Goal: Task Accomplishment & Management: Use online tool/utility

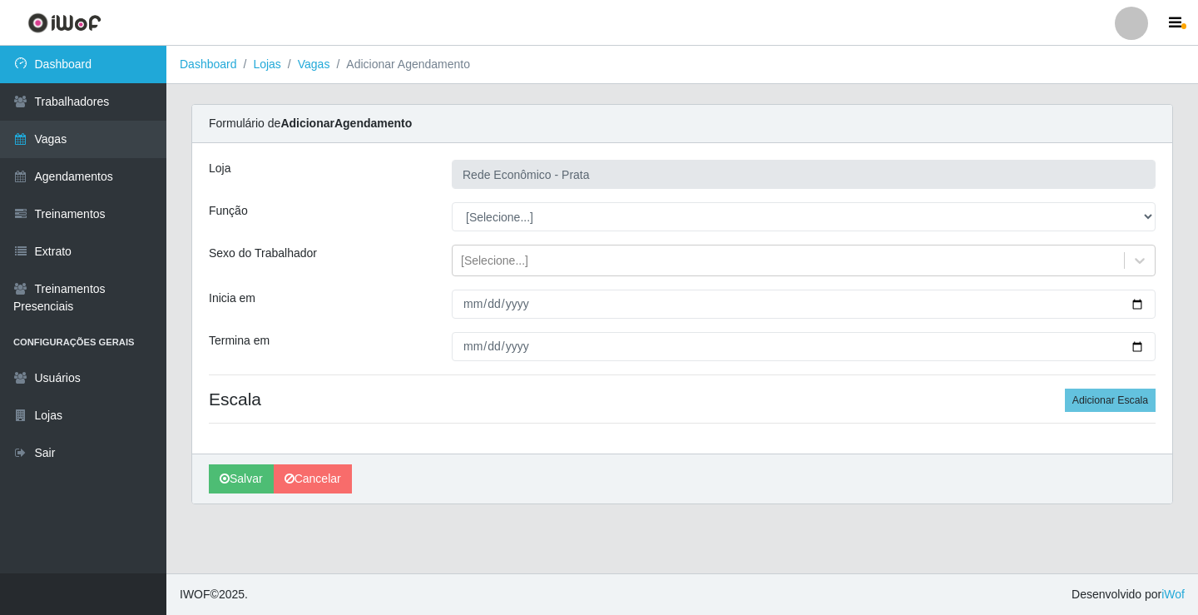
click at [157, 66] on link "Dashboard" at bounding box center [83, 64] width 166 height 37
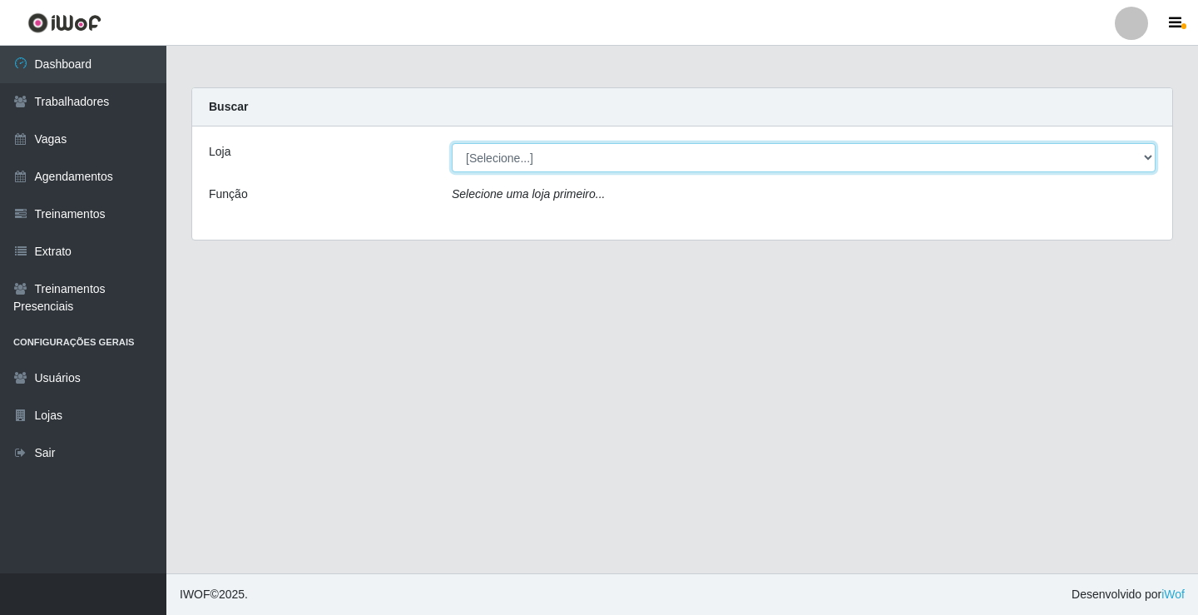
click at [1147, 154] on select "[Selecione...] Rede Econômico - Prata" at bounding box center [804, 157] width 704 height 29
select select "192"
click at [452, 143] on select "[Selecione...] Rede Econômico - Prata" at bounding box center [804, 157] width 704 height 29
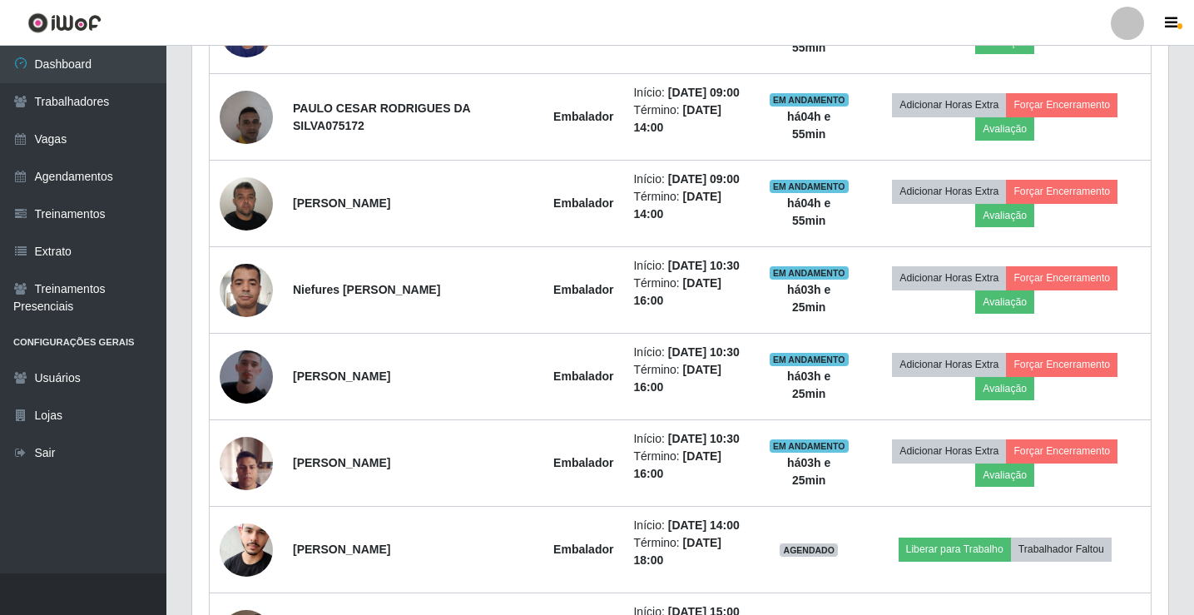
scroll to position [1082, 0]
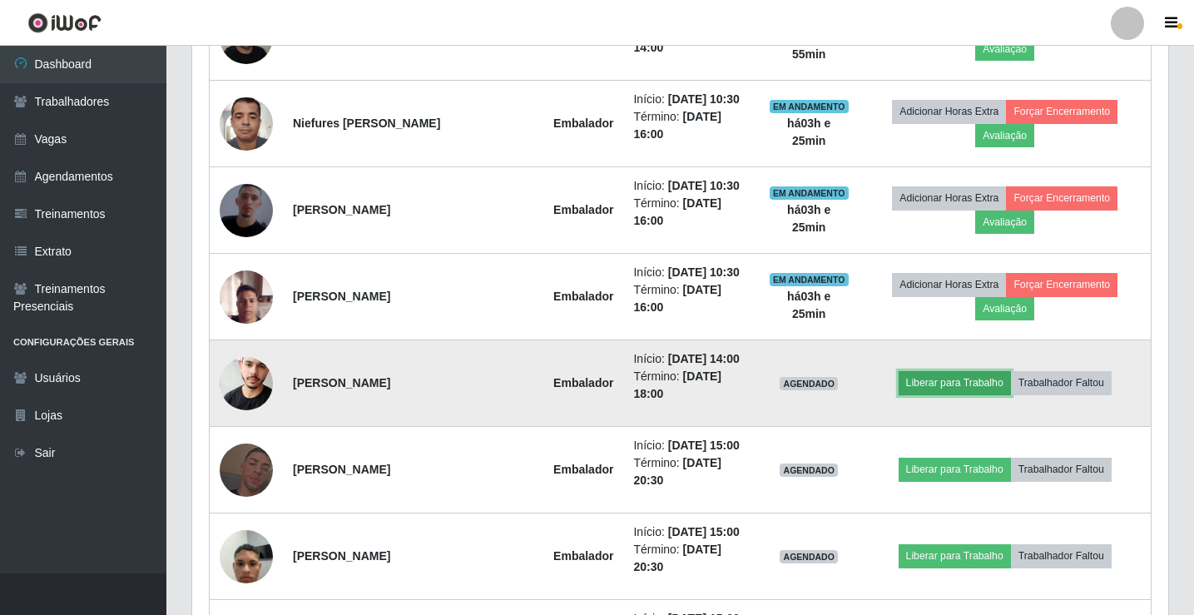
click at [930, 389] on button "Liberar para Trabalho" at bounding box center [955, 382] width 112 height 23
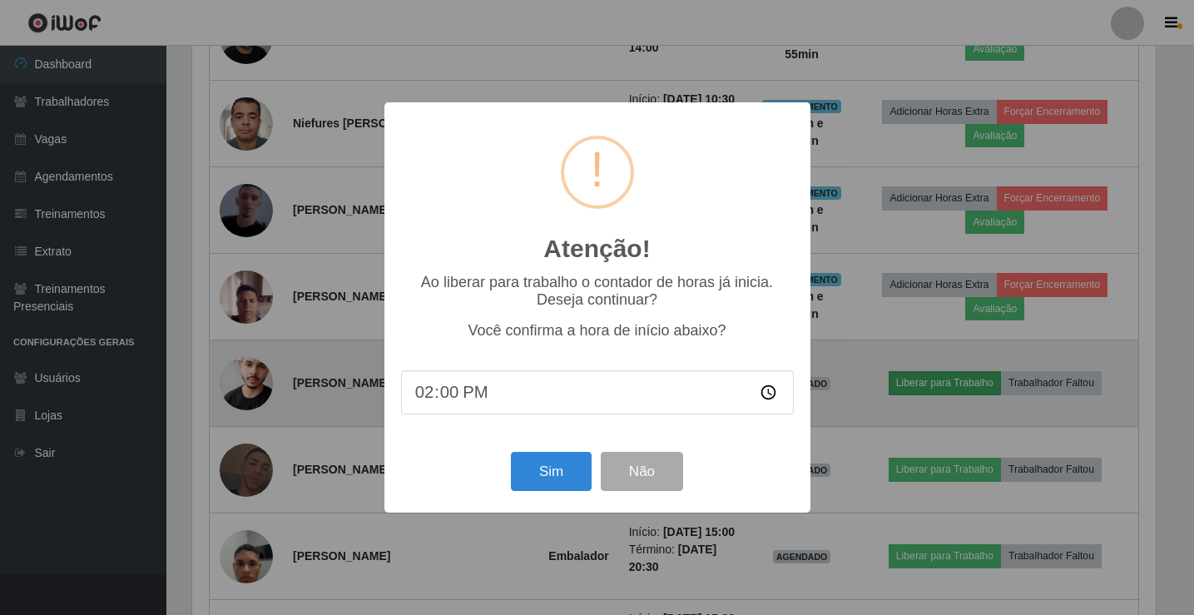
scroll to position [345, 968]
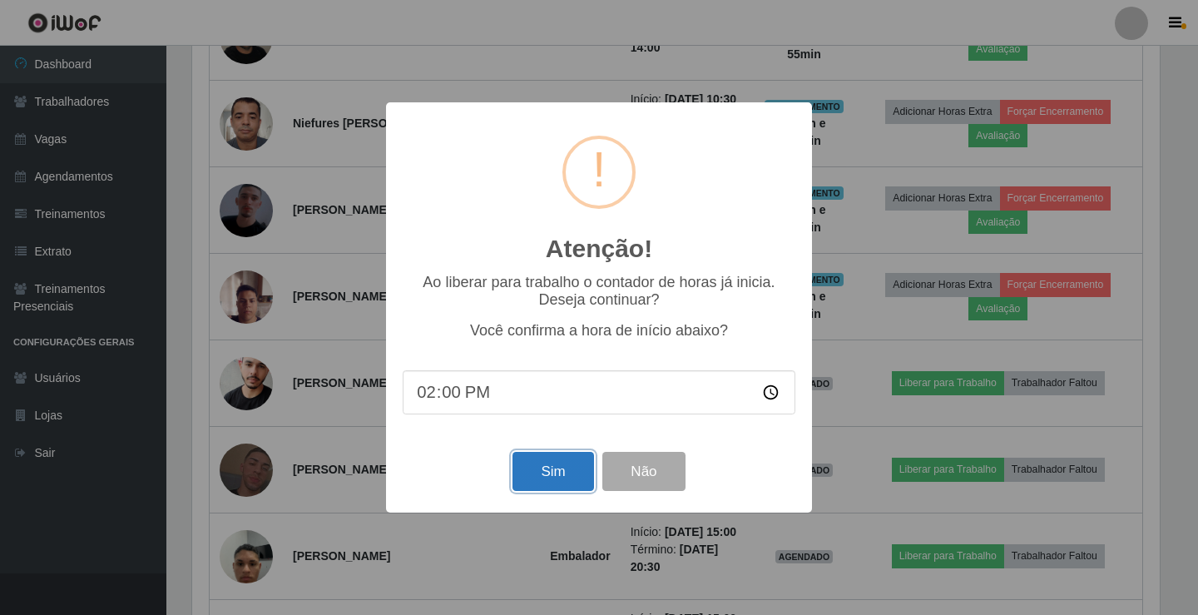
click at [554, 484] on button "Sim" at bounding box center [553, 471] width 81 height 39
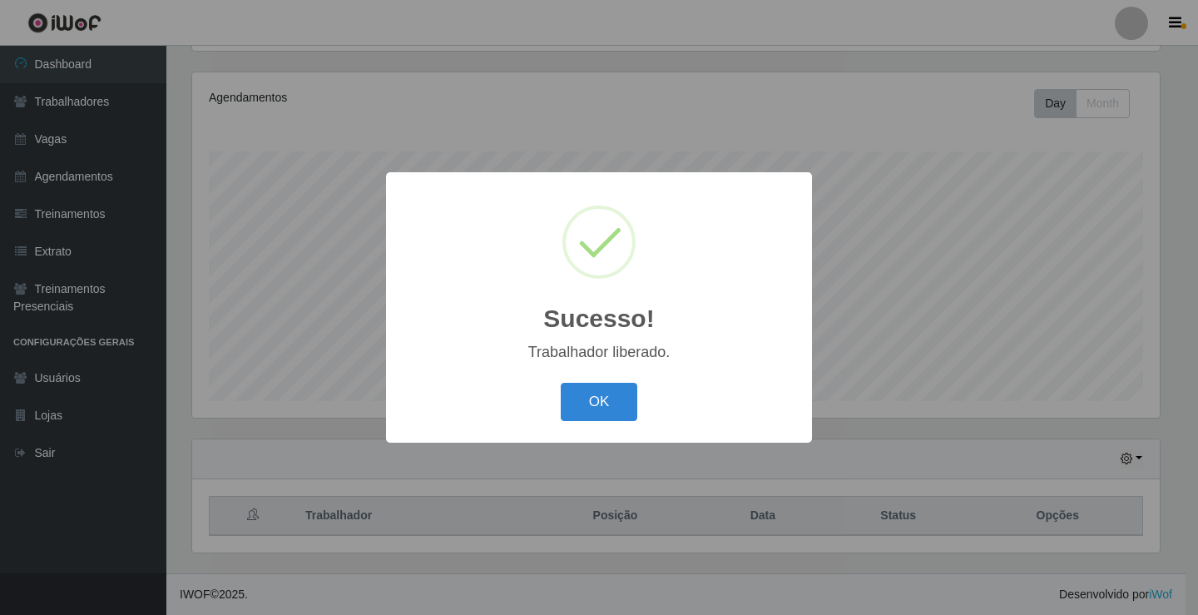
click at [561, 383] on button "OK" at bounding box center [599, 402] width 77 height 39
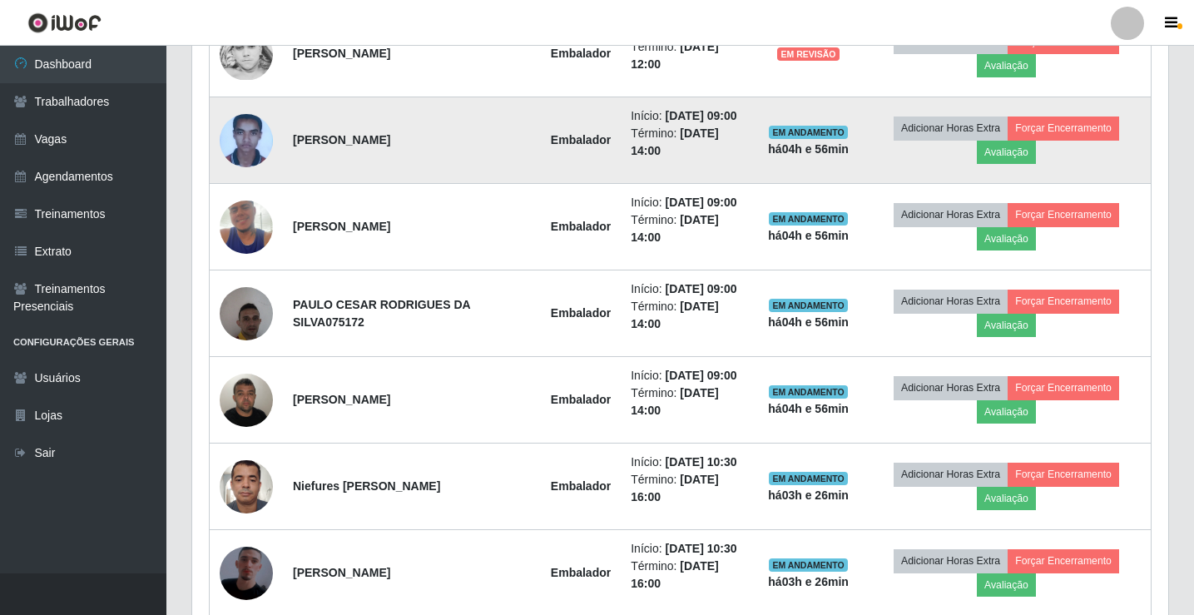
scroll to position [610, 0]
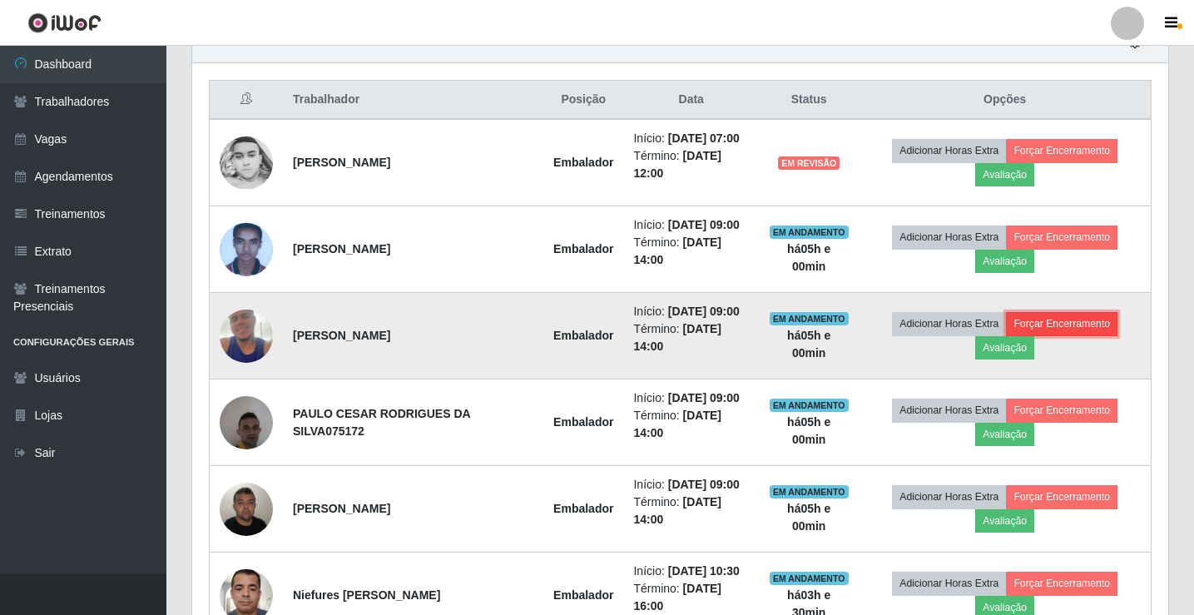
click at [1068, 320] on button "Forçar Encerramento" at bounding box center [1062, 323] width 112 height 23
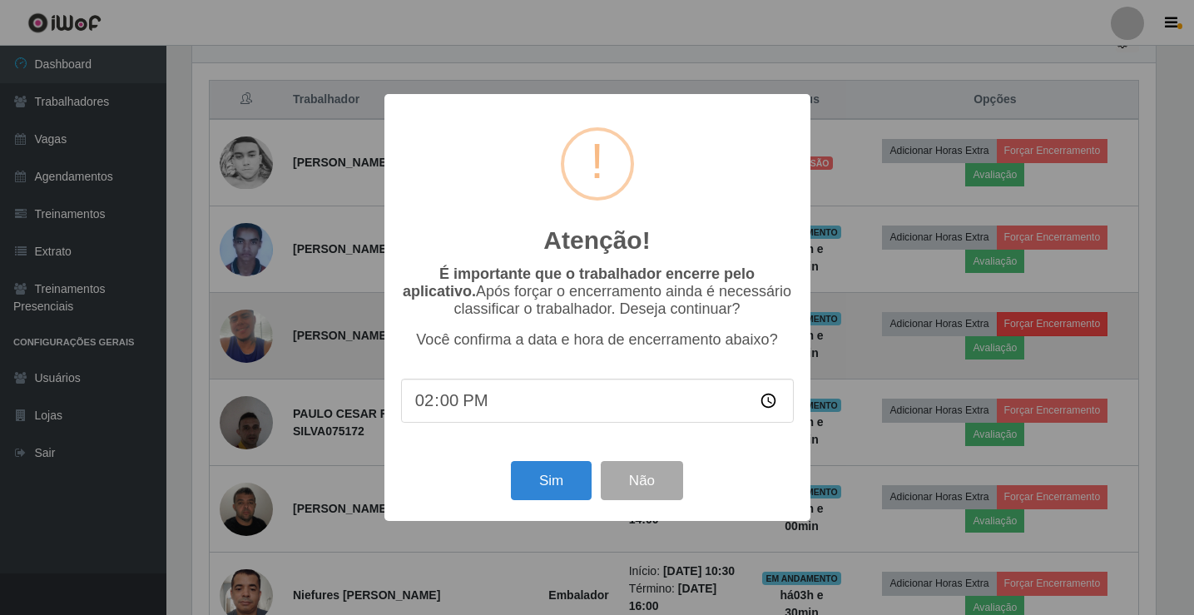
scroll to position [345, 968]
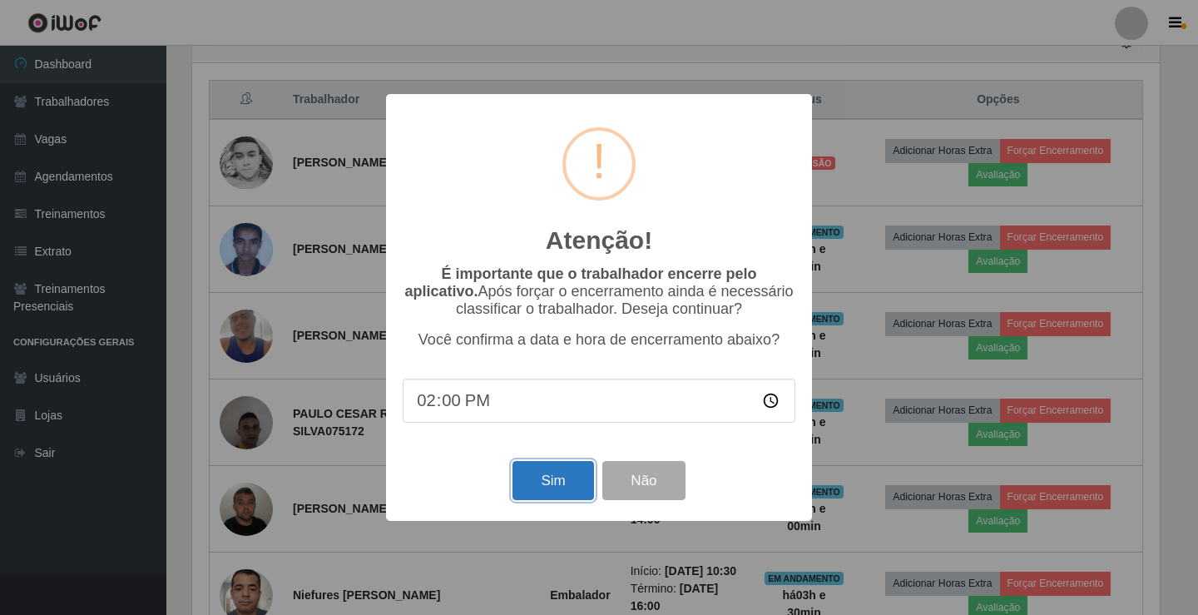
click at [568, 481] on button "Sim" at bounding box center [553, 480] width 81 height 39
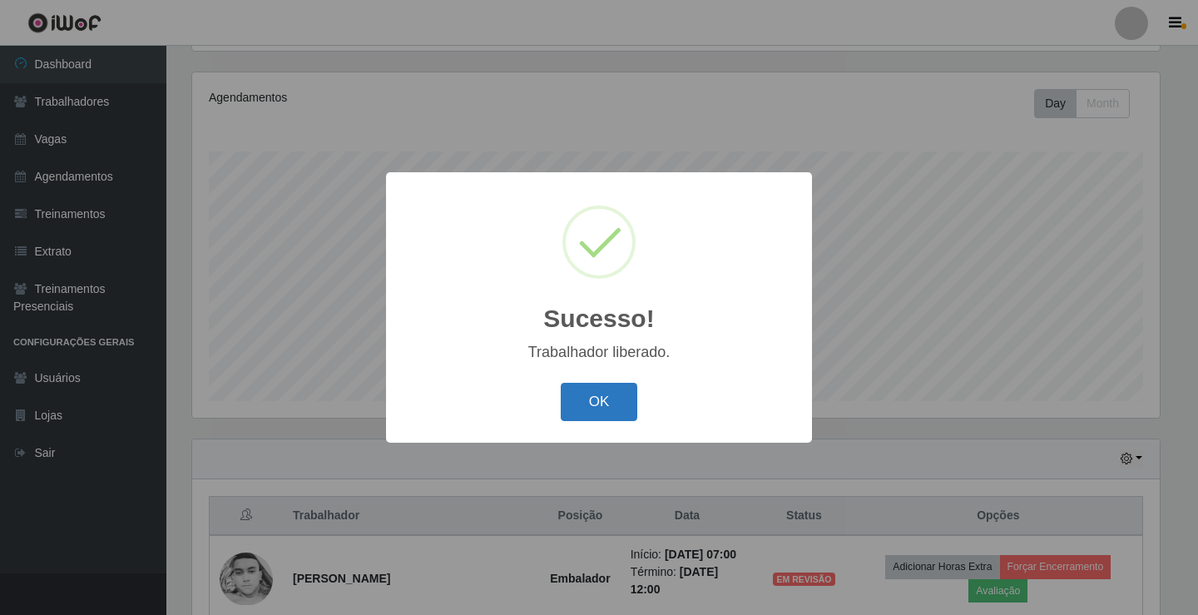
click at [604, 395] on button "OK" at bounding box center [599, 402] width 77 height 39
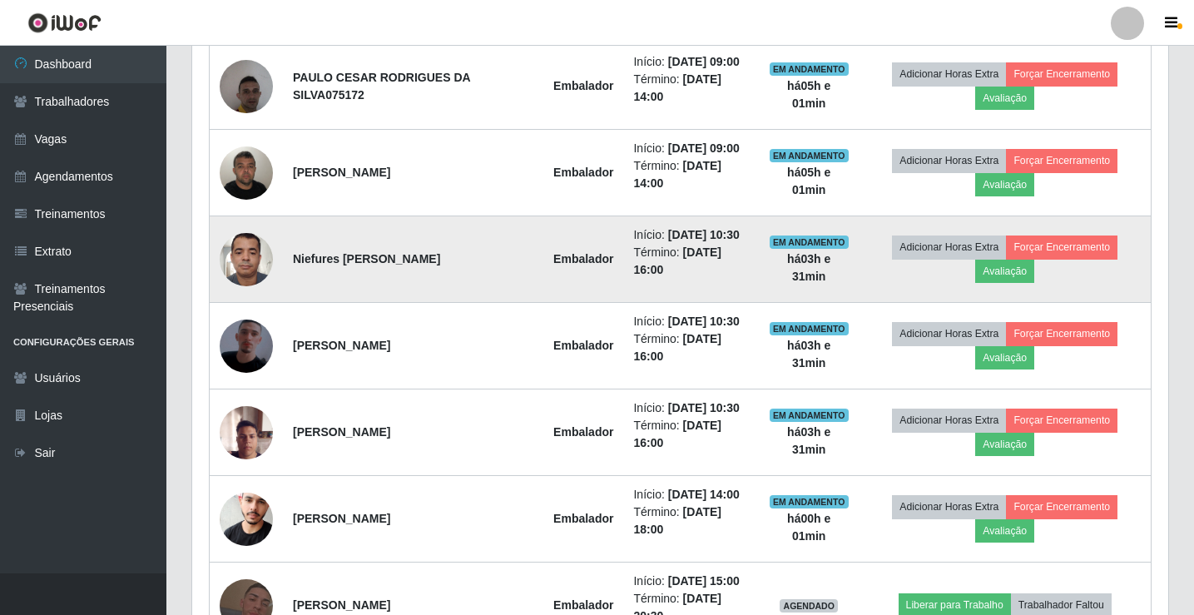
scroll to position [527, 0]
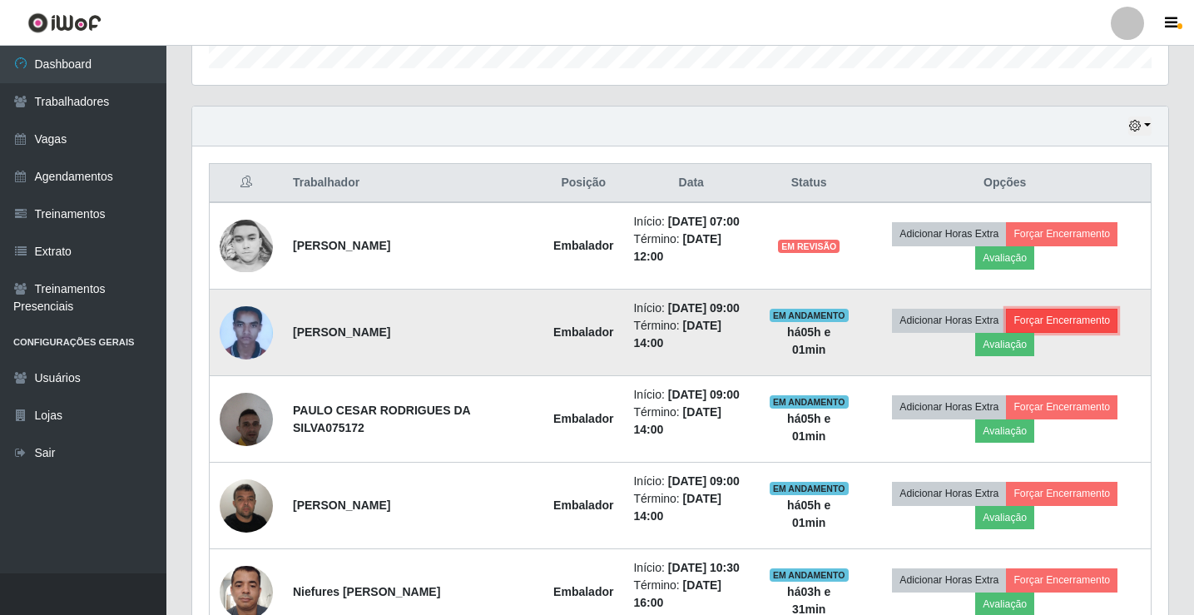
click at [1076, 325] on button "Forçar Encerramento" at bounding box center [1062, 320] width 112 height 23
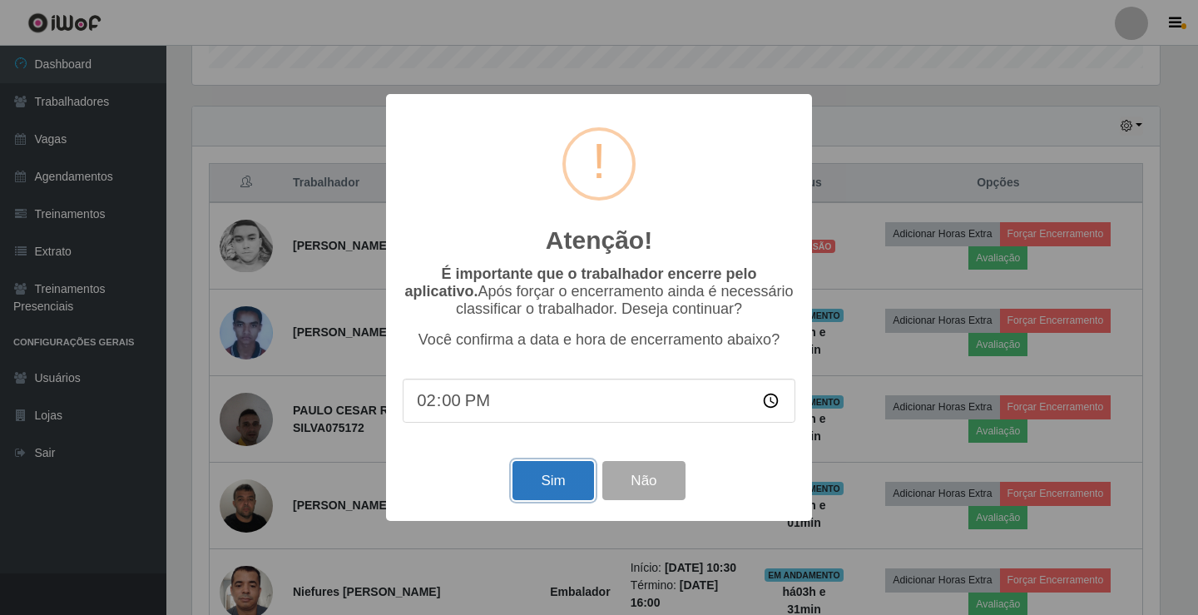
click at [565, 487] on button "Sim" at bounding box center [553, 480] width 81 height 39
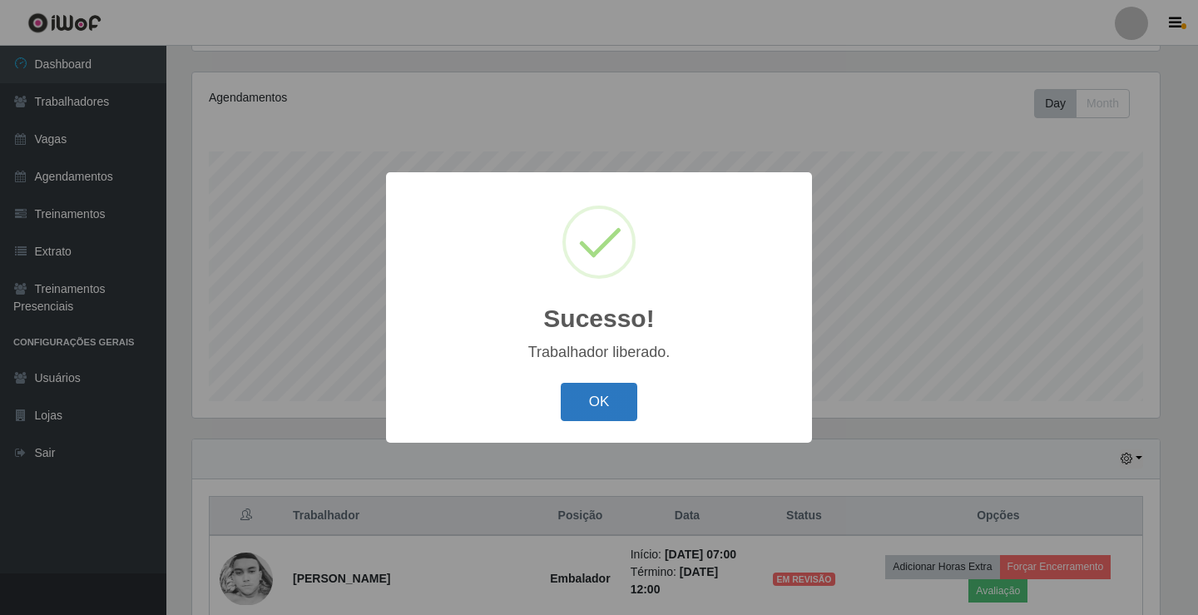
click at [625, 403] on button "OK" at bounding box center [599, 402] width 77 height 39
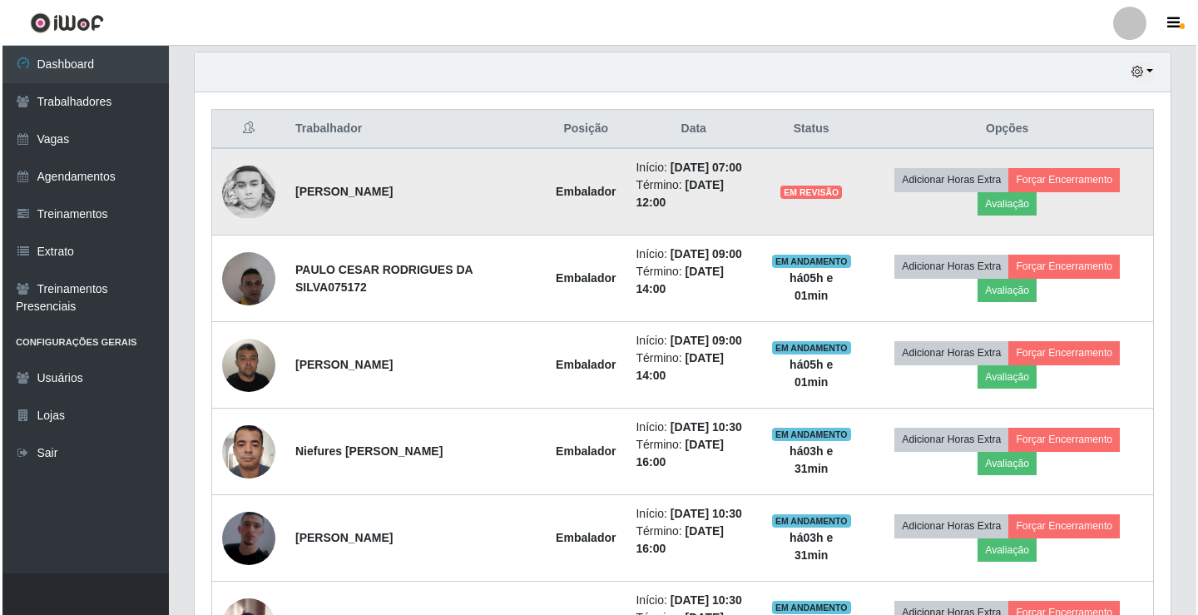
scroll to position [610, 0]
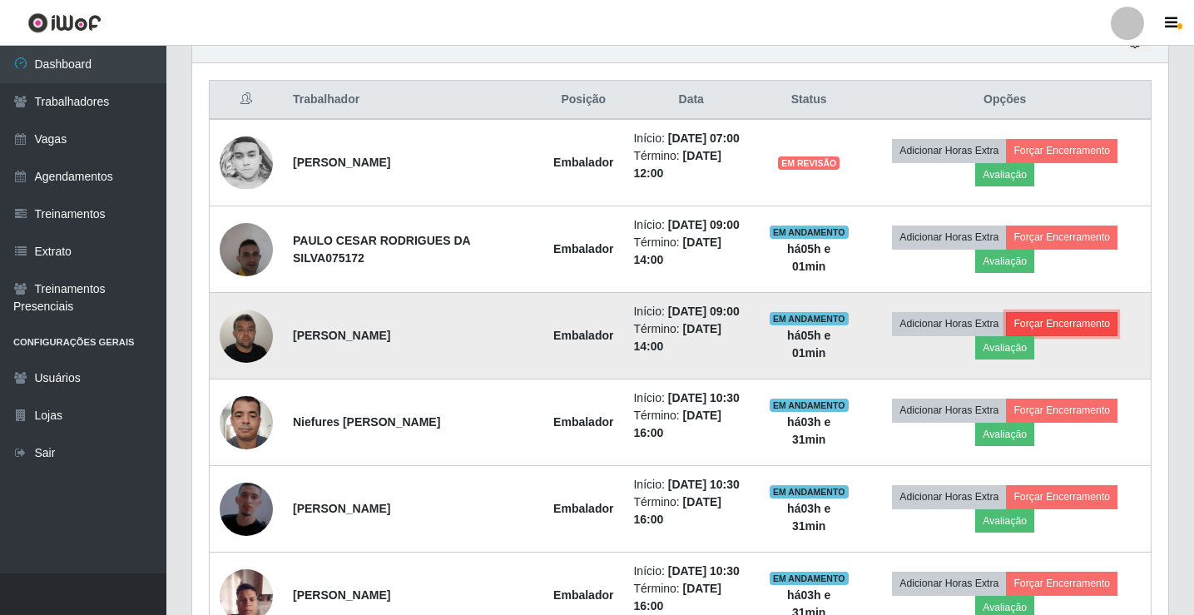
click at [1070, 331] on button "Forçar Encerramento" at bounding box center [1062, 323] width 112 height 23
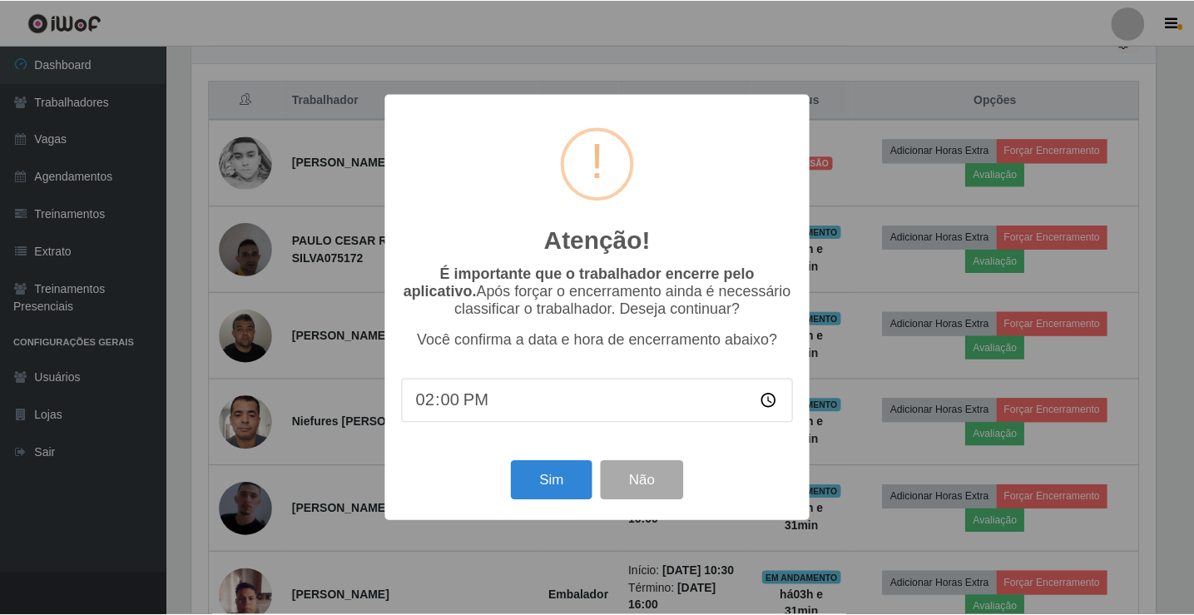
scroll to position [345, 968]
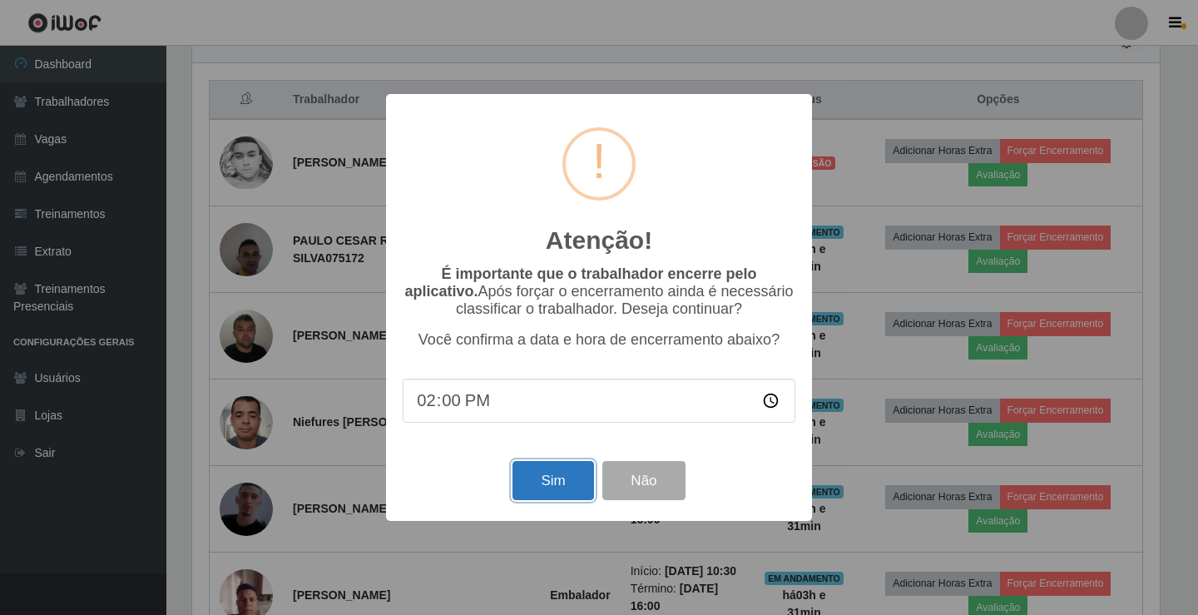
click at [558, 485] on button "Sim" at bounding box center [553, 480] width 81 height 39
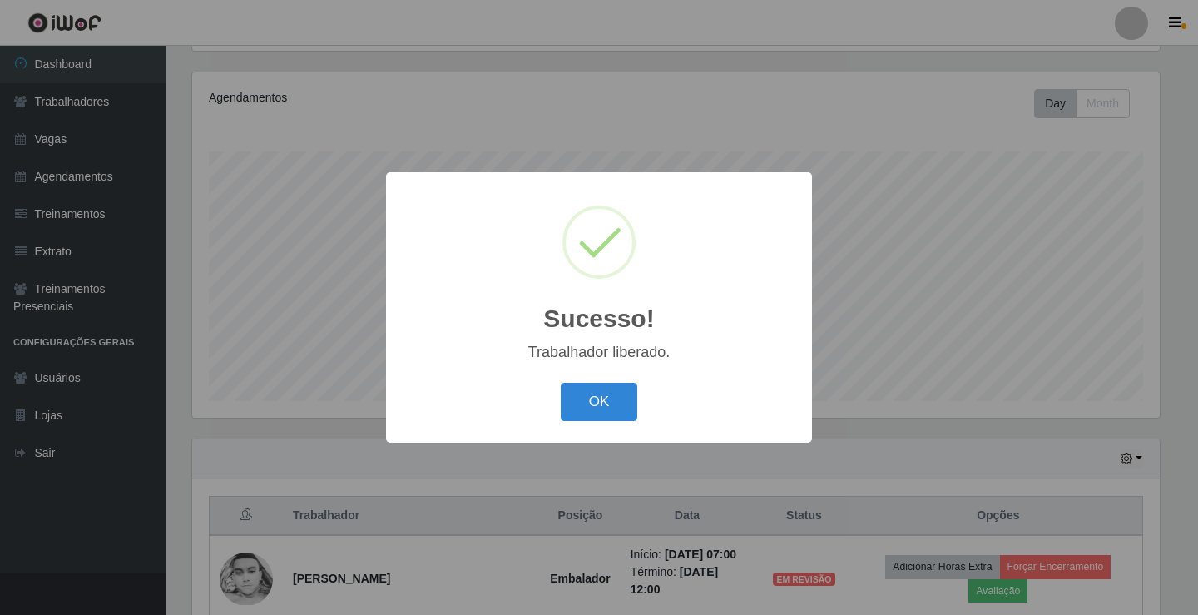
click at [561, 383] on button "OK" at bounding box center [599, 402] width 77 height 39
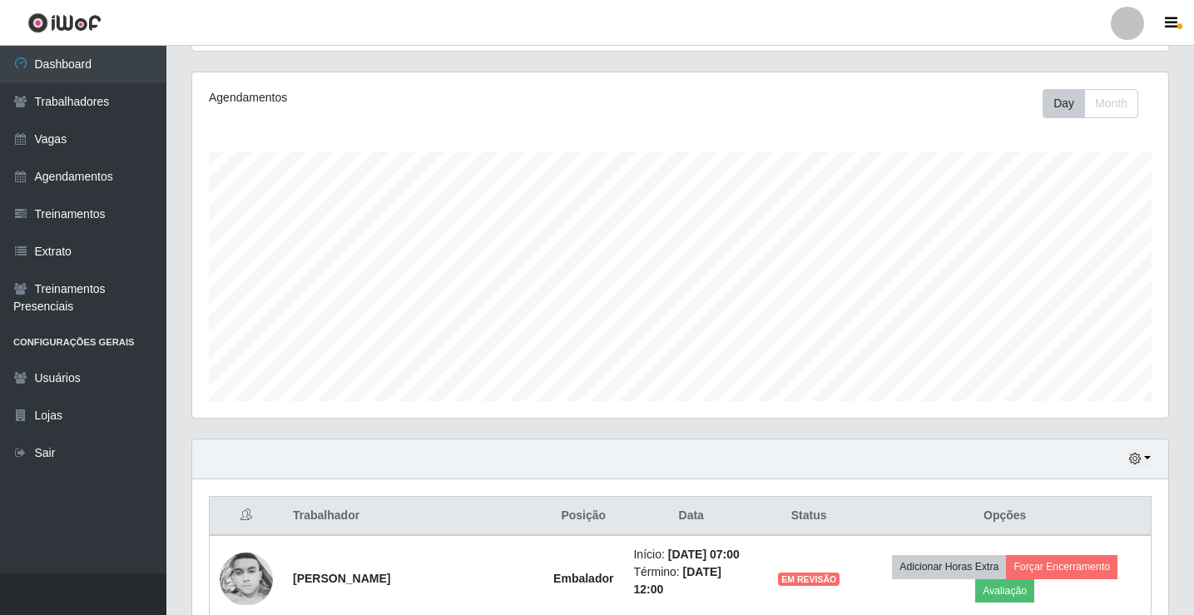
scroll to position [444, 0]
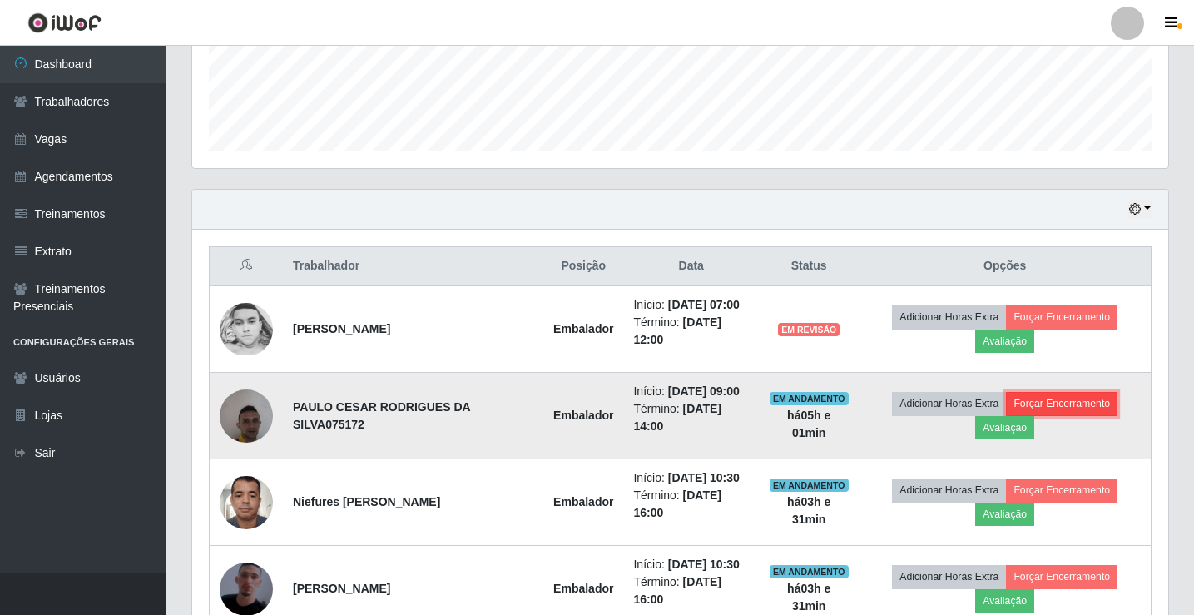
click at [1052, 401] on button "Forçar Encerramento" at bounding box center [1062, 403] width 112 height 23
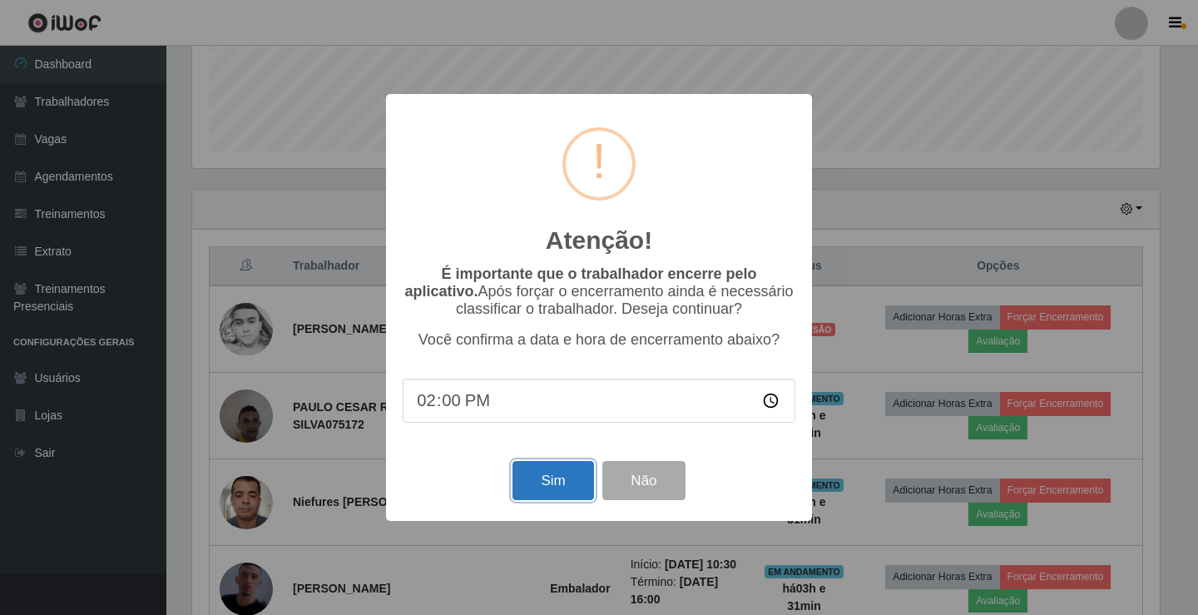
click at [569, 487] on button "Sim" at bounding box center [553, 480] width 81 height 39
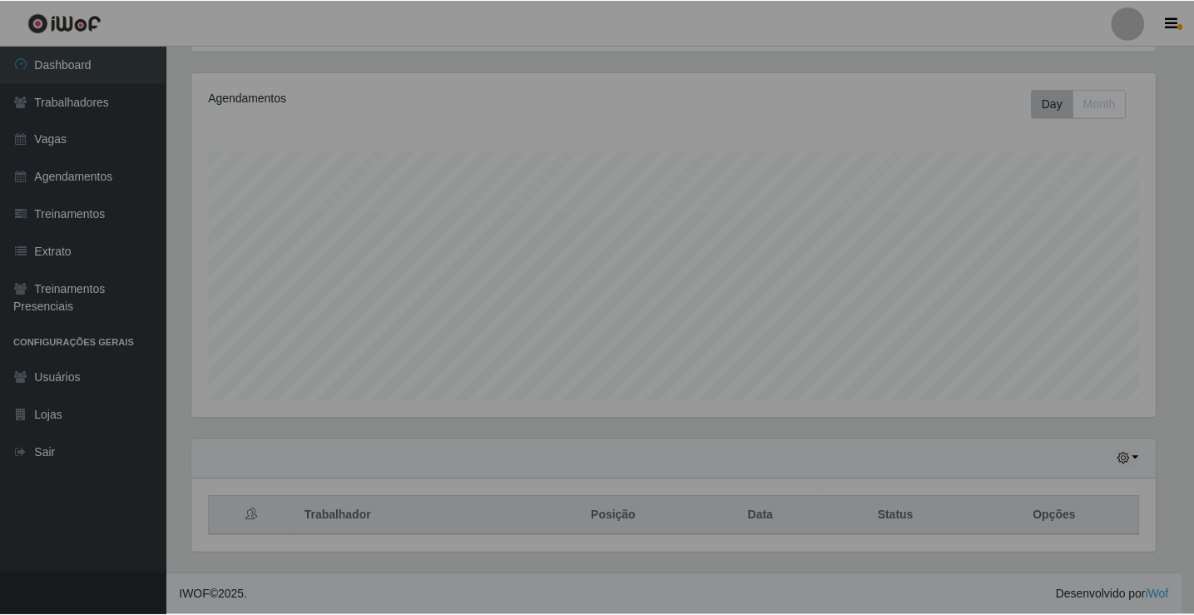
scroll to position [831754, 831123]
